Goal: Task Accomplishment & Management: Use online tool/utility

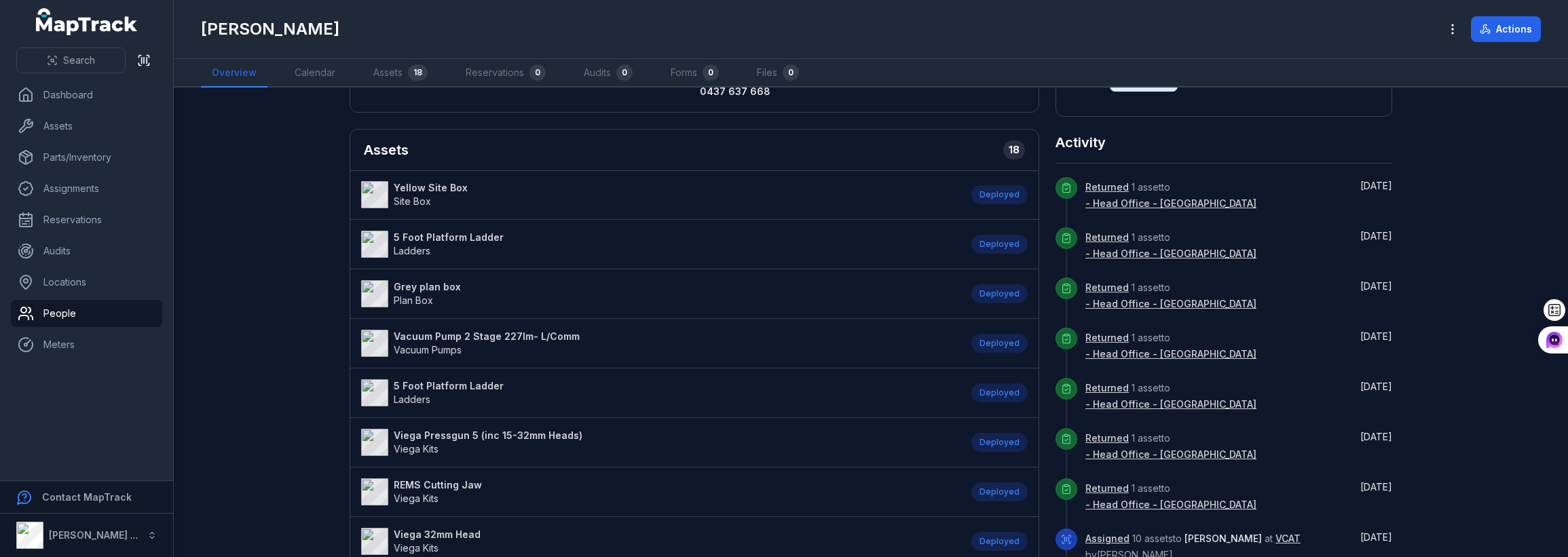
scroll to position [272, 0]
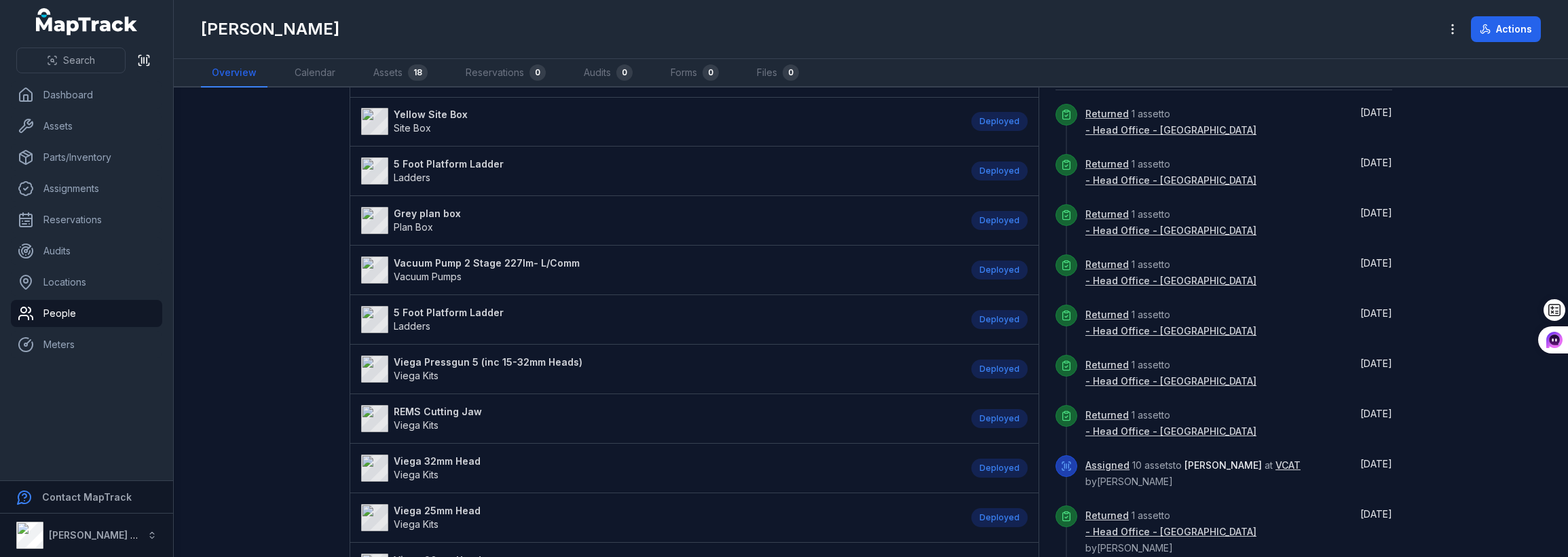
click at [457, 164] on strong "5 Foot Platform Ladder" at bounding box center [448, 164] width 110 height 14
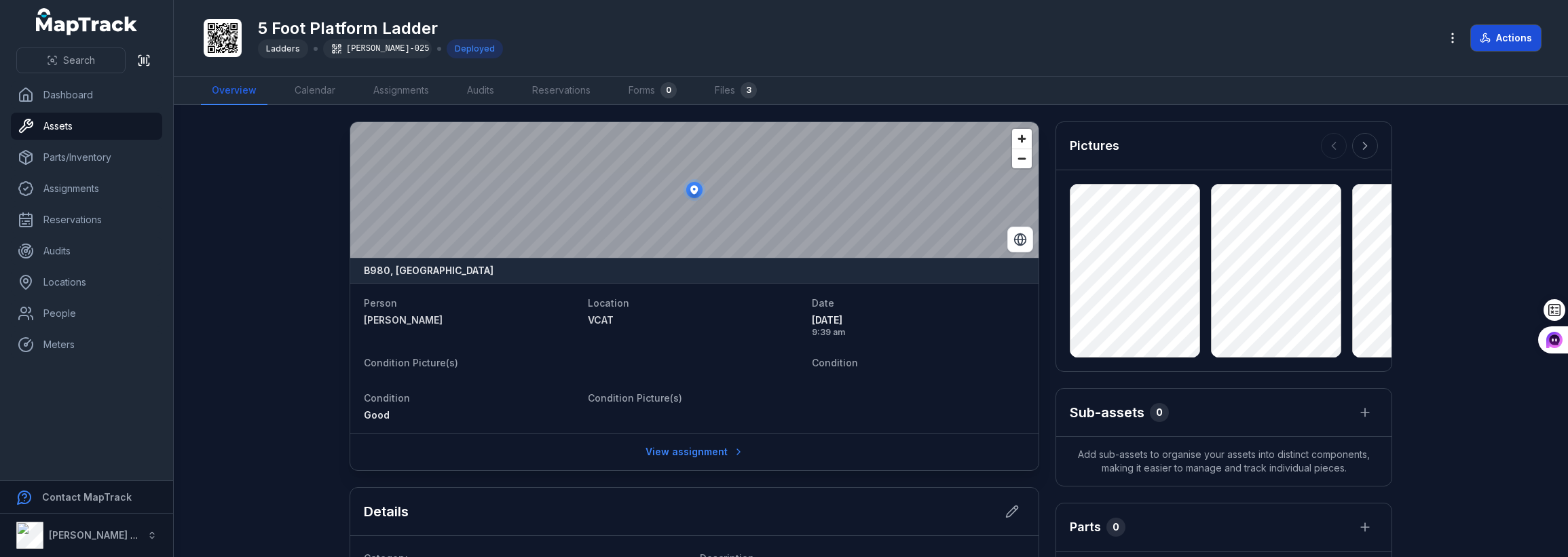
click at [1501, 38] on button "Actions" at bounding box center [1505, 38] width 70 height 25
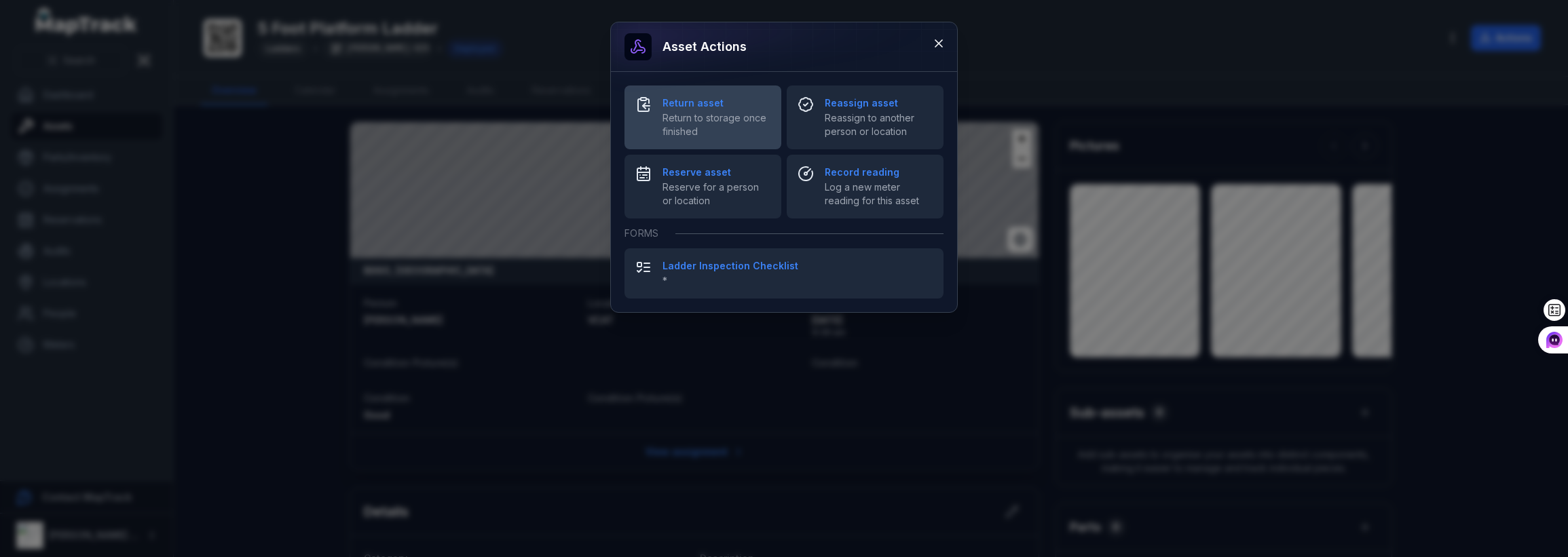
click at [695, 124] on span "Return to storage once finished" at bounding box center [716, 125] width 107 height 27
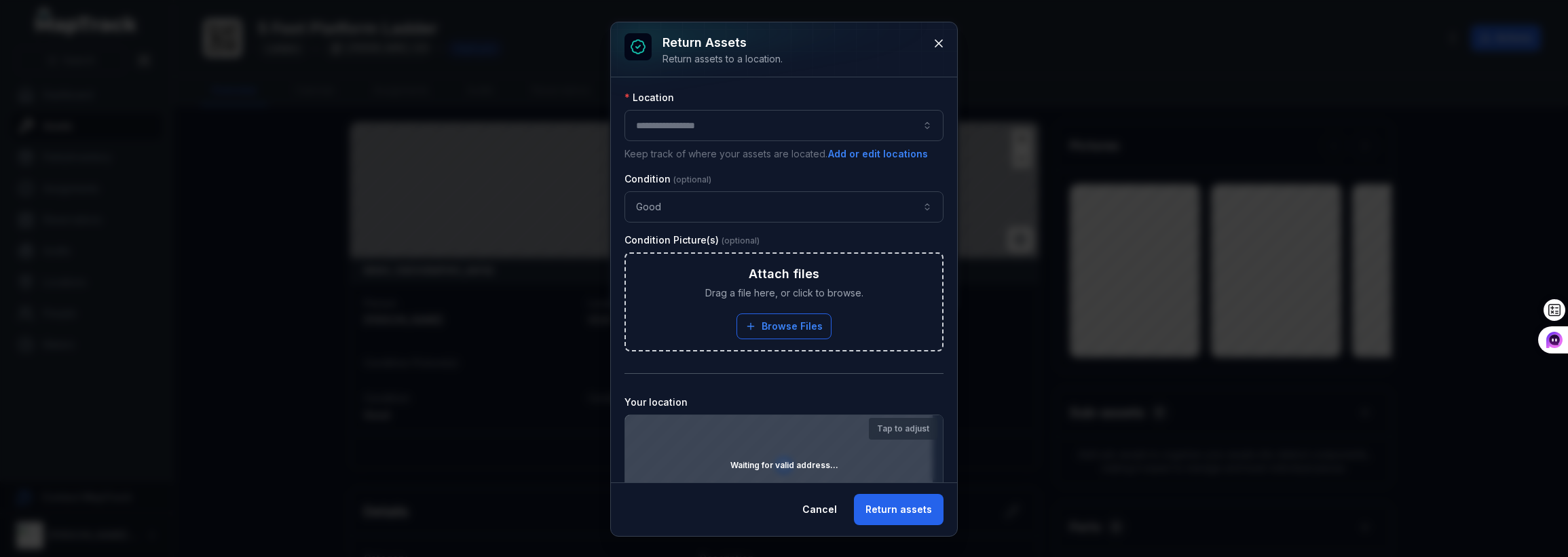
click at [752, 131] on div at bounding box center [784, 126] width 318 height 31
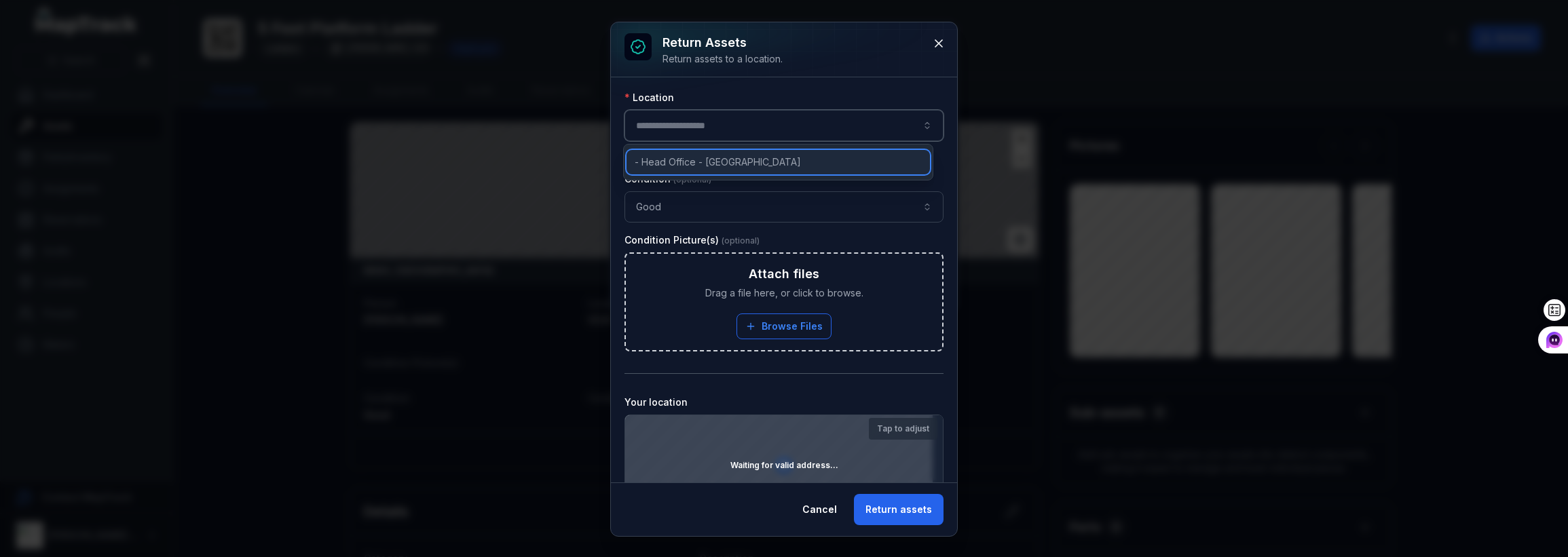
click at [677, 158] on span "- Head Office - [GEOGRAPHIC_DATA]" at bounding box center [717, 162] width 166 height 14
type input "**********"
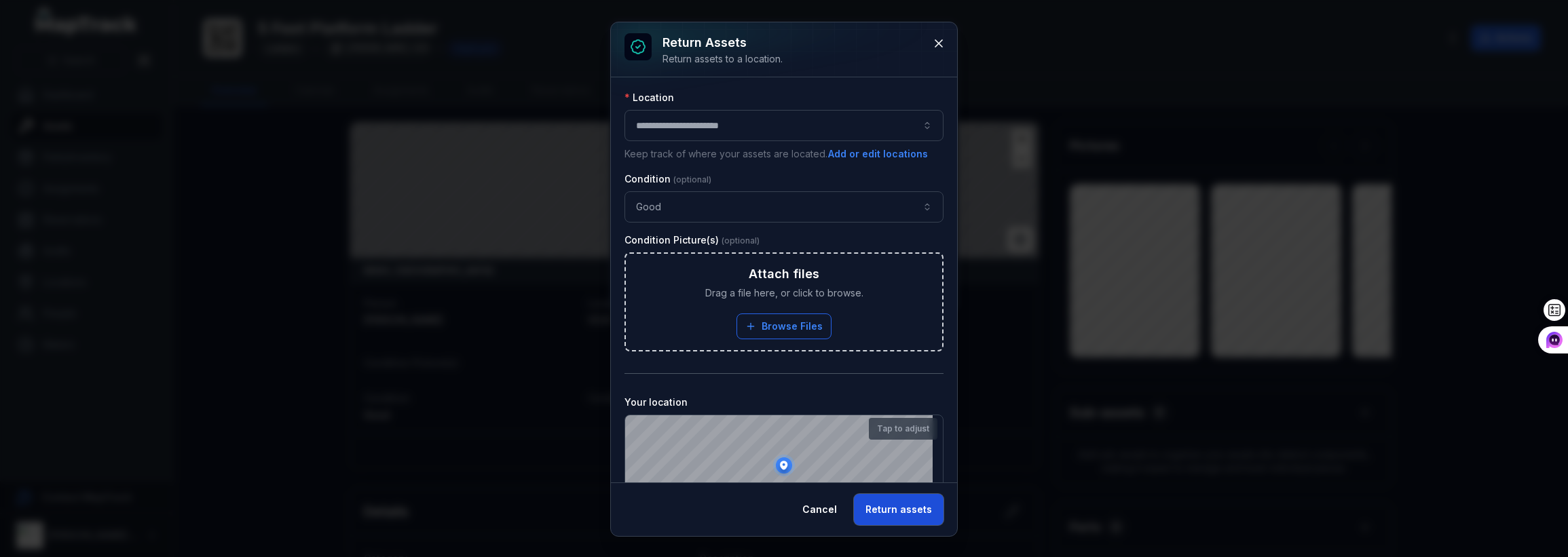
click at [881, 499] on button "Return assets" at bounding box center [899, 510] width 90 height 31
